Goal: Task Accomplishment & Management: Manage account settings

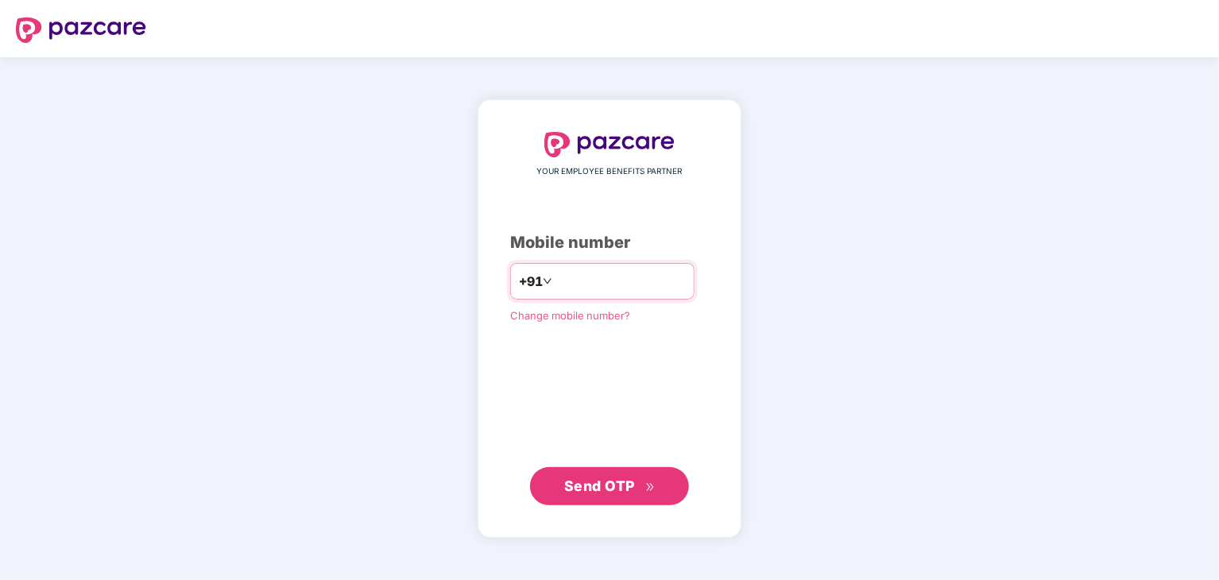
drag, startPoint x: 0, startPoint y: 0, endPoint x: 578, endPoint y: 292, distance: 648.1
click at [578, 292] on input "number" at bounding box center [620, 281] width 130 height 25
type input "**********"
click at [629, 490] on span "Send OTP" at bounding box center [599, 485] width 71 height 17
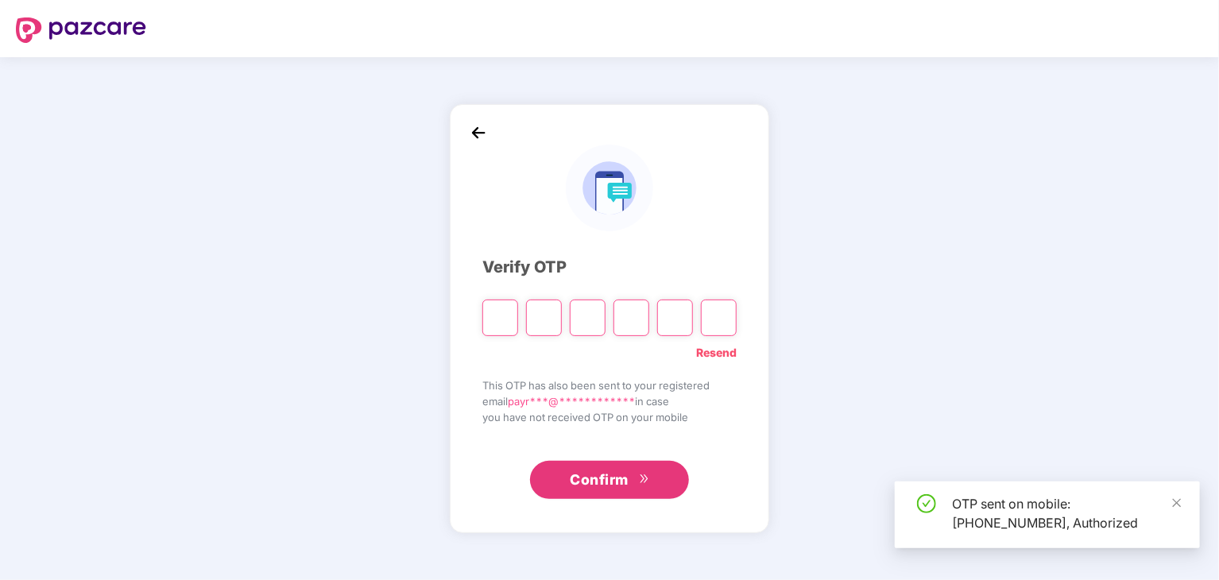
click at [508, 319] on input "Please enter verification code. Digit 1" at bounding box center [500, 318] width 36 height 37
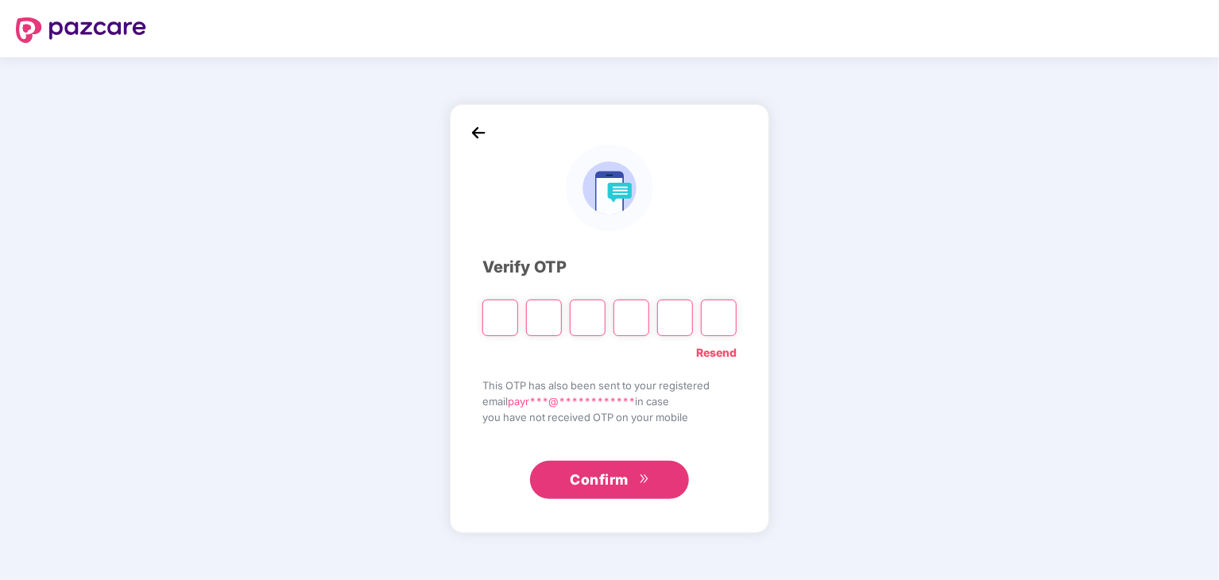
type input "*"
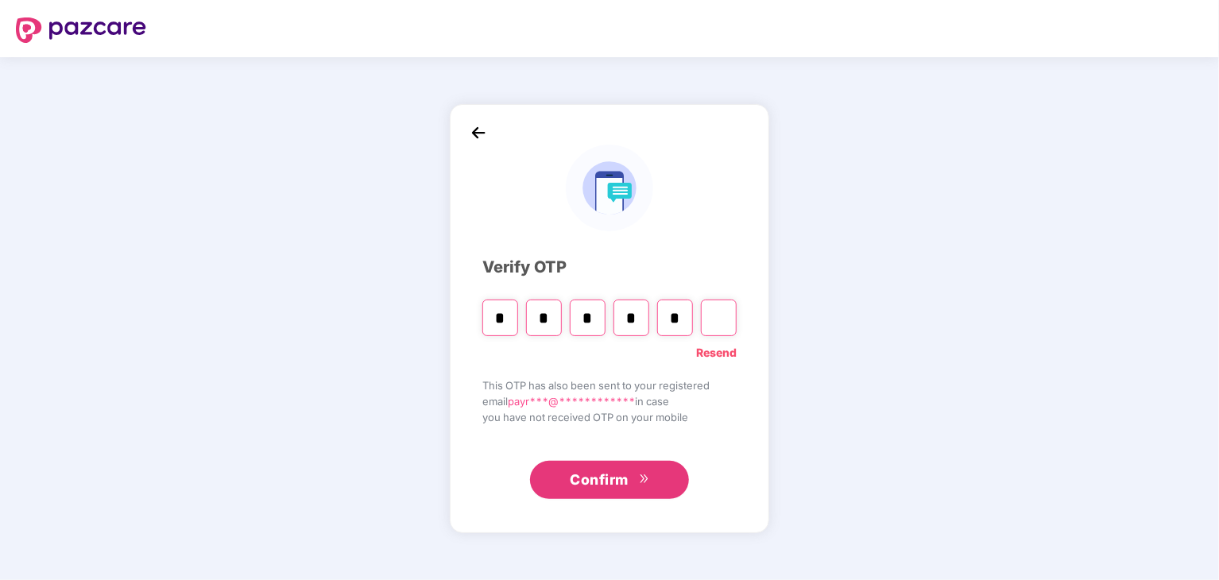
type input "*"
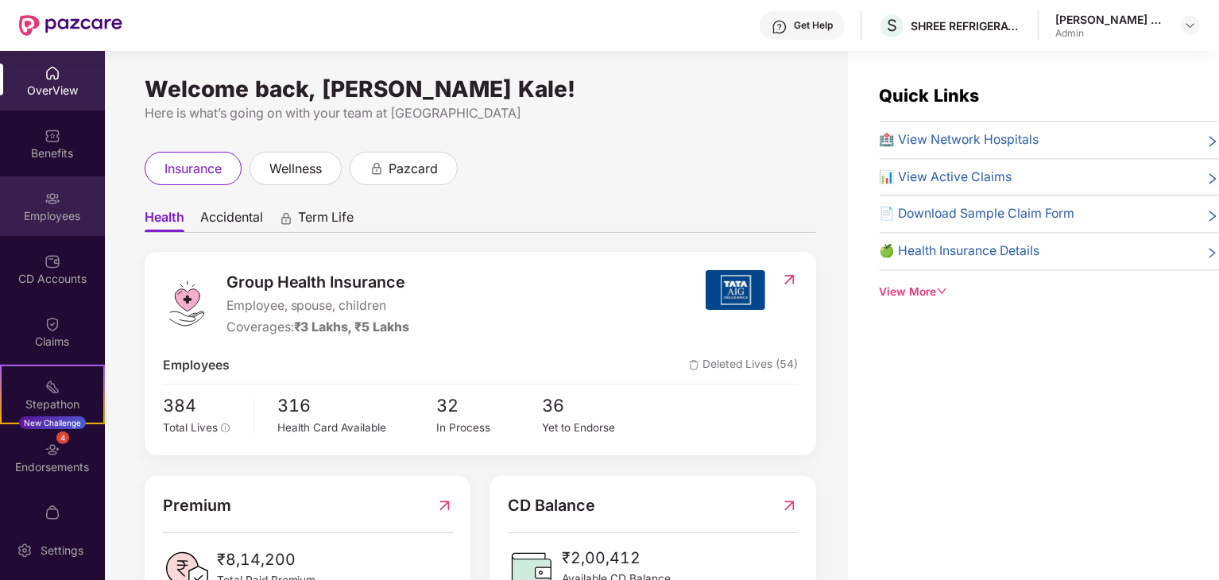
click at [86, 211] on div "Employees" at bounding box center [52, 216] width 105 height 16
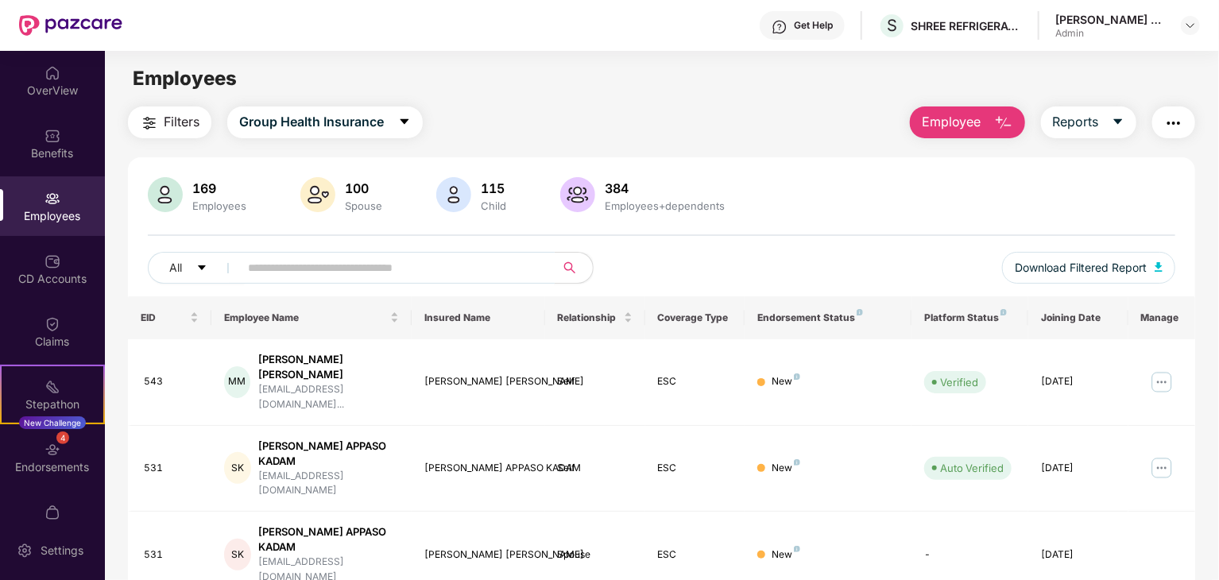
click at [307, 280] on span at bounding box center [392, 268] width 326 height 32
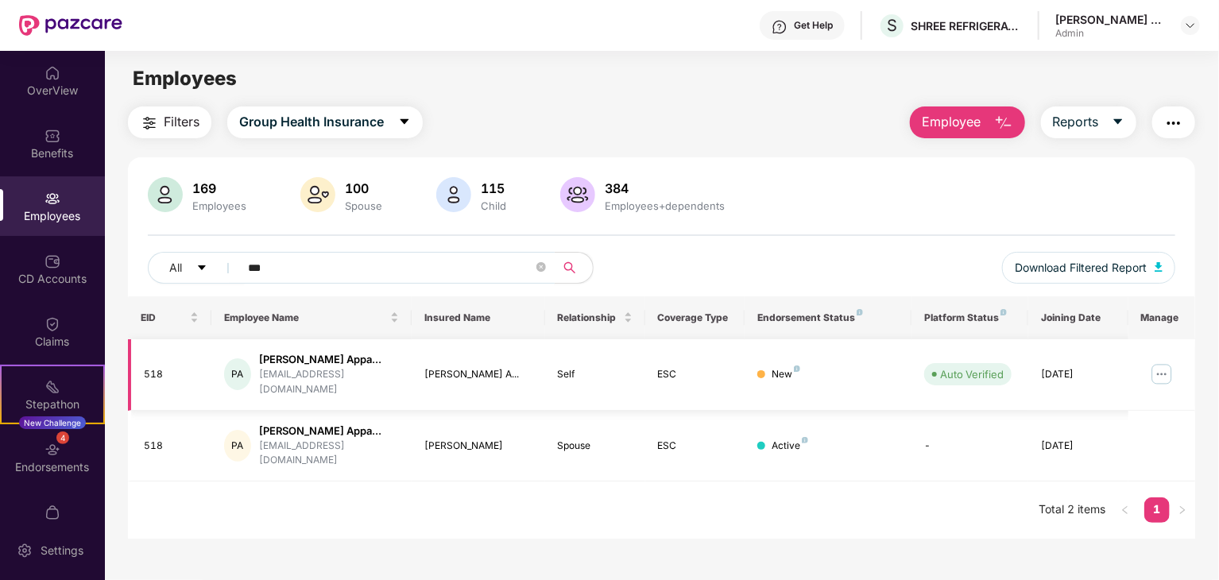
type input "***"
click at [1167, 363] on img at bounding box center [1161, 373] width 25 height 25
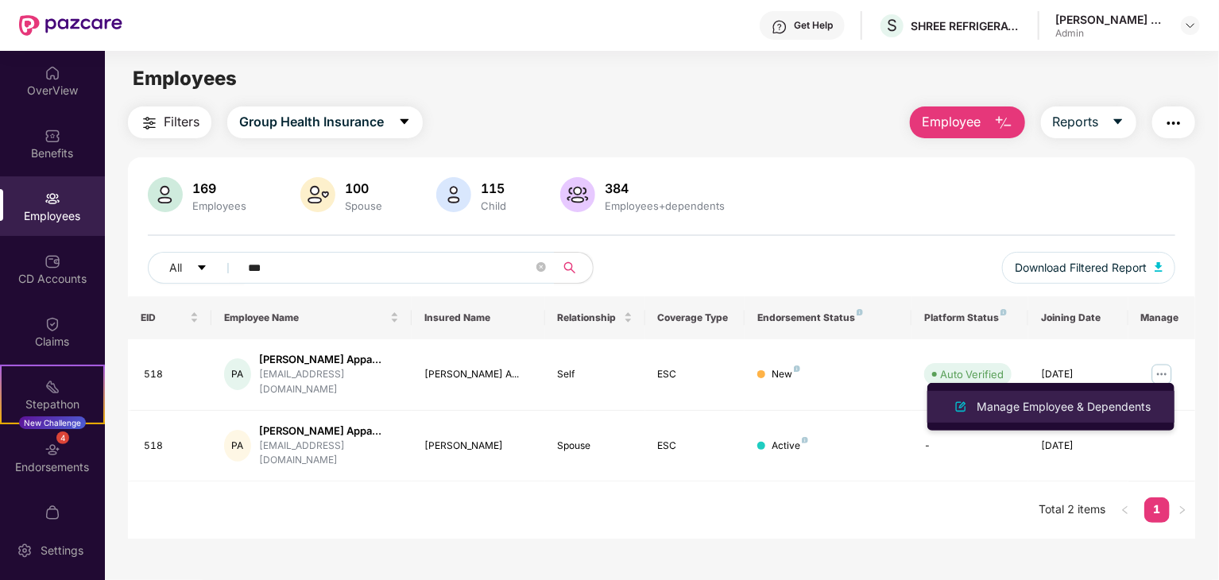
click at [1097, 392] on li "Manage Employee & Dependents" at bounding box center [1050, 407] width 247 height 32
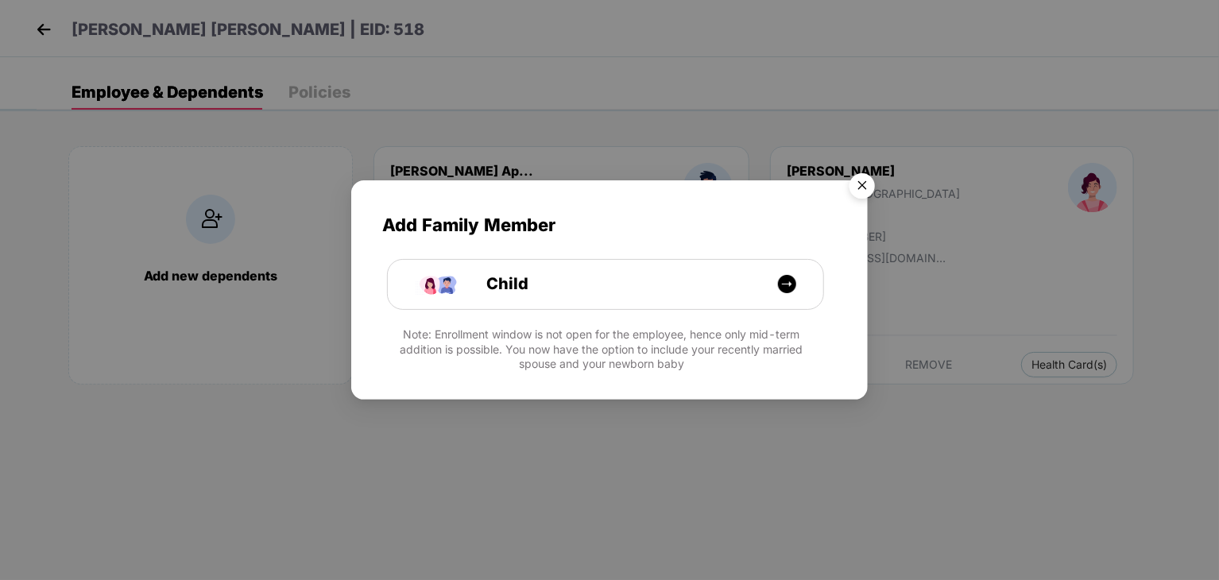
click at [857, 180] on img "Close" at bounding box center [862, 188] width 44 height 44
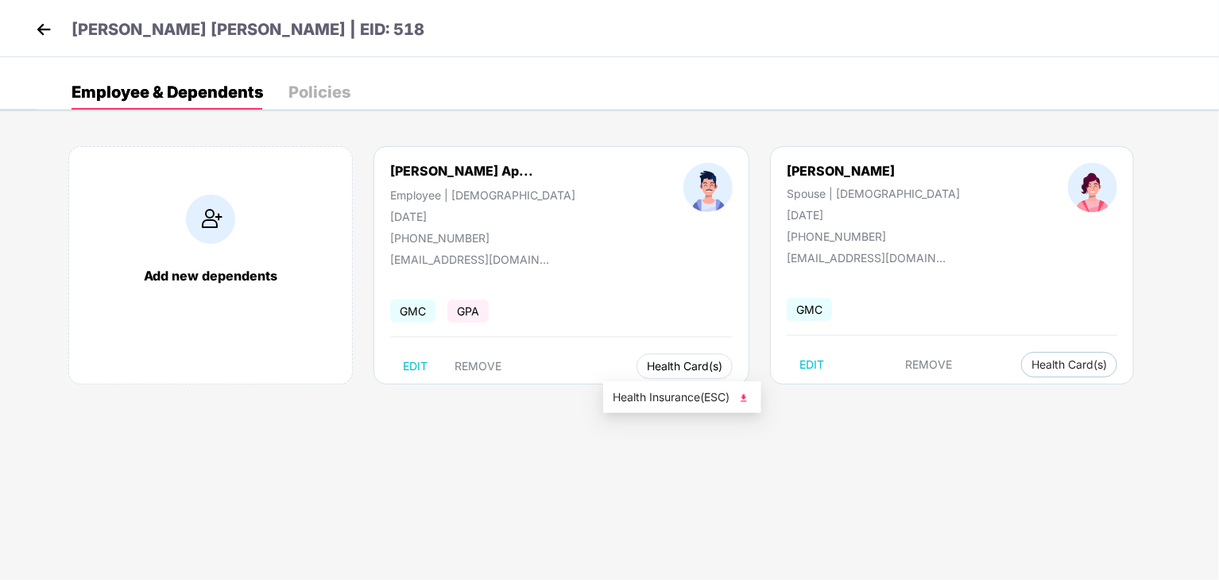
click at [647, 357] on button "Health Card(s)" at bounding box center [684, 366] width 96 height 25
click at [664, 403] on span "Health Insurance(ESC)" at bounding box center [682, 396] width 139 height 17
click at [1031, 361] on span "Health Card(s)" at bounding box center [1068, 365] width 75 height 8
click at [954, 393] on span "Health Insurance(ESC)" at bounding box center [987, 395] width 139 height 17
